Goal: Find specific page/section: Find specific page/section

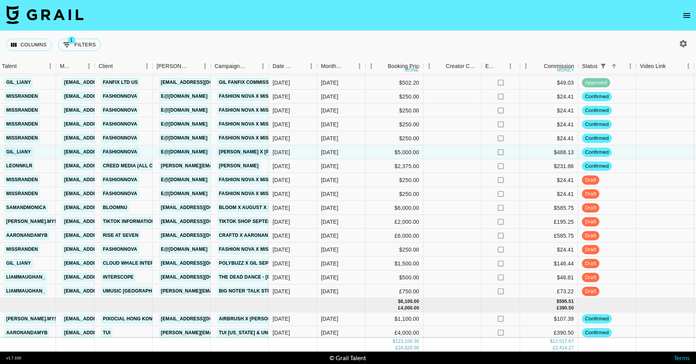
scroll to position [1208, 259]
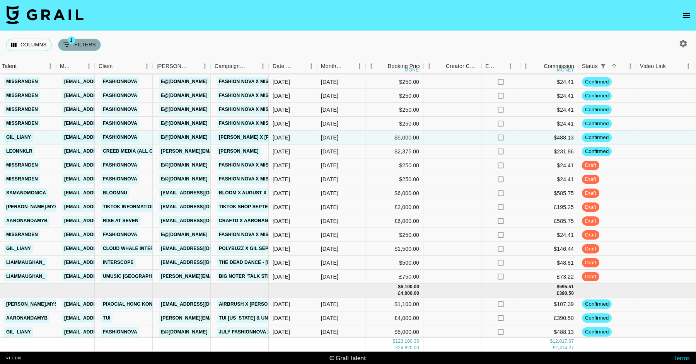
click at [85, 39] on button "1 Filters" at bounding box center [79, 45] width 43 height 12
select select "status"
select select "isNotAnyOf"
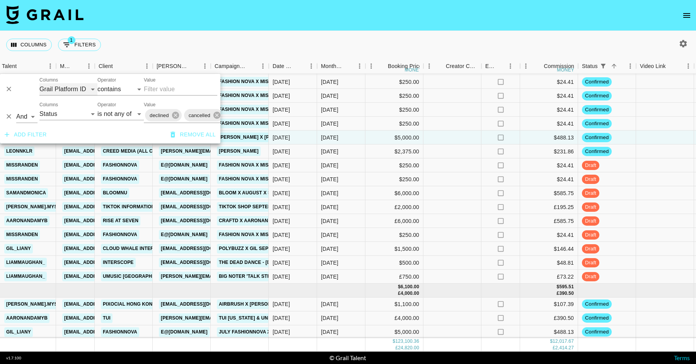
click at [70, 88] on select "Grail Platform ID Airtable ID Talent Manager Client [PERSON_NAME] Campaign (Typ…" at bounding box center [68, 89] width 58 height 12
select select "talentName"
click at [39, 83] on select "Grail Platform ID Airtable ID Talent Manager Client [PERSON_NAME] Campaign (Typ…" at bounding box center [68, 89] width 58 height 12
click at [182, 94] on input "Value" at bounding box center [180, 89] width 73 height 12
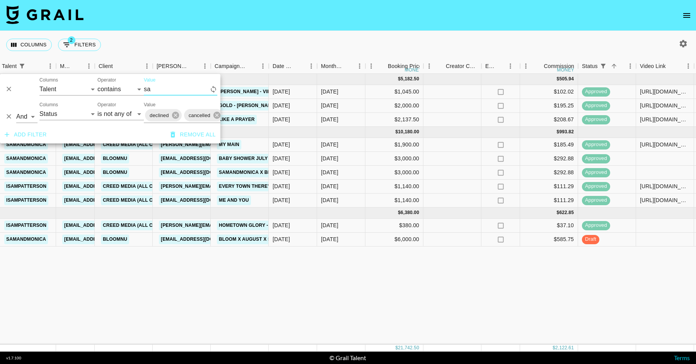
scroll to position [0, 259]
type input "[PERSON_NAME]"
click at [362, 170] on div "[DATE]" at bounding box center [341, 173] width 48 height 14
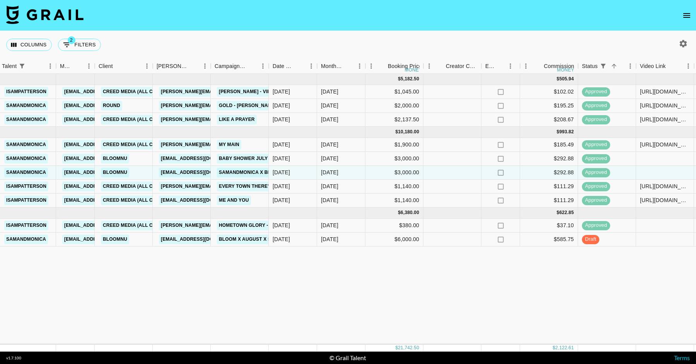
click at [680, 42] on icon "button" at bounding box center [682, 43] width 7 height 7
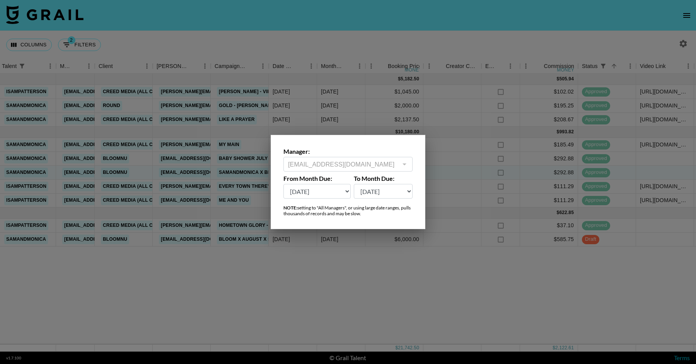
click at [311, 196] on select "[DATE] Aug '[DATE] Jun '[DATE] Apr '[DATE] Feb '[DATE] Dec '[DATE] Oct '[DATE] …" at bounding box center [316, 191] width 67 height 15
select select "[DATE]"
click at [283, 184] on select "[DATE] Aug '[DATE] Jun '[DATE] Apr '[DATE] Feb '[DATE] Dec '[DATE] Oct '[DATE] …" at bounding box center [316, 191] width 67 height 15
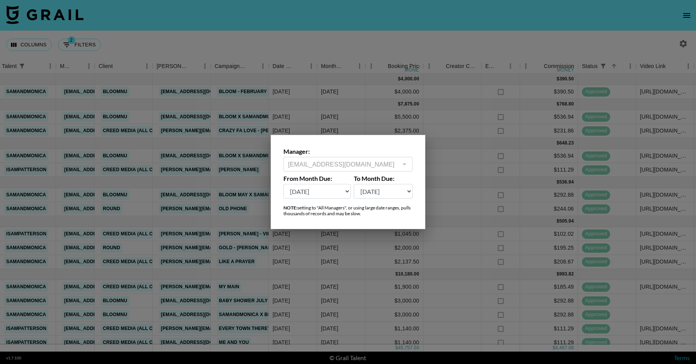
click at [362, 266] on div at bounding box center [348, 182] width 696 height 364
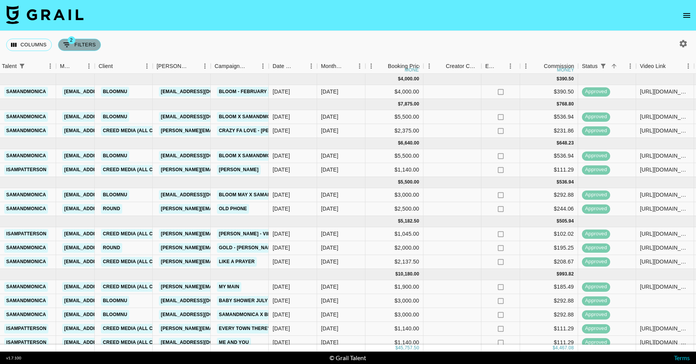
click at [88, 49] on button "2 Filters" at bounding box center [79, 45] width 43 height 12
select select "talentName"
select select "status"
select select "isNotAnyOf"
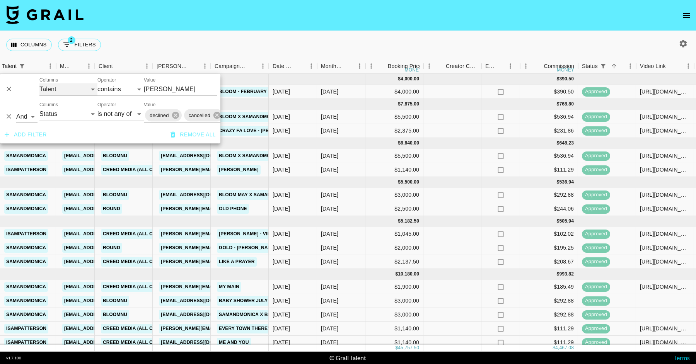
click at [71, 89] on select "Grail Platform ID Airtable ID Talent Manager Client [PERSON_NAME] Campaign (Typ…" at bounding box center [68, 89] width 58 height 12
select select "id"
click at [39, 83] on select "Grail Platform ID Airtable ID Talent Manager Client [PERSON_NAME] Campaign (Typ…" at bounding box center [68, 89] width 58 height 12
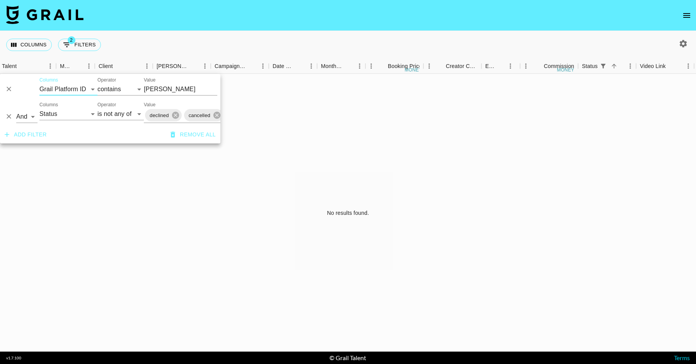
click at [163, 93] on input "[PERSON_NAME]" at bounding box center [180, 89] width 73 height 12
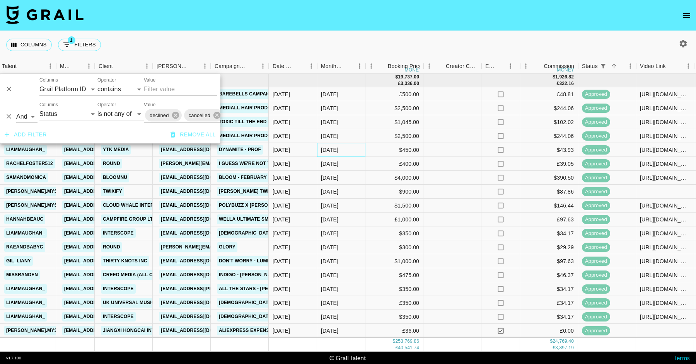
click at [353, 146] on div "[DATE]" at bounding box center [341, 150] width 48 height 14
